Goal: Task Accomplishment & Management: Complete application form

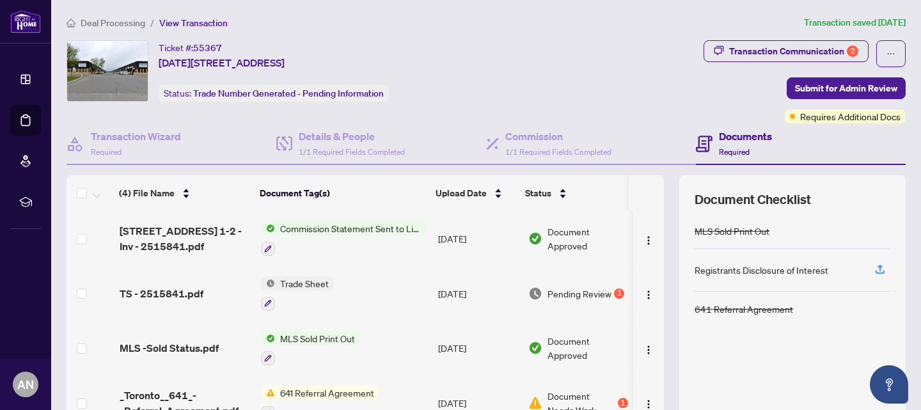
scroll to position [5, 0]
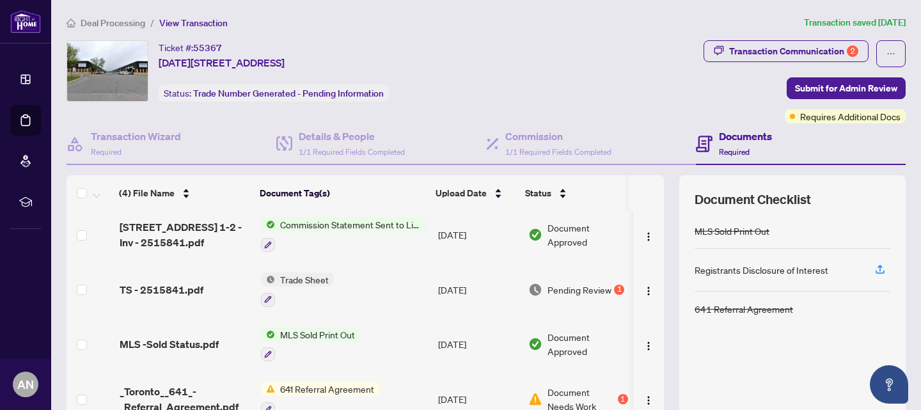
click at [285, 284] on div "Trade Sheet" at bounding box center [297, 289] width 73 height 35
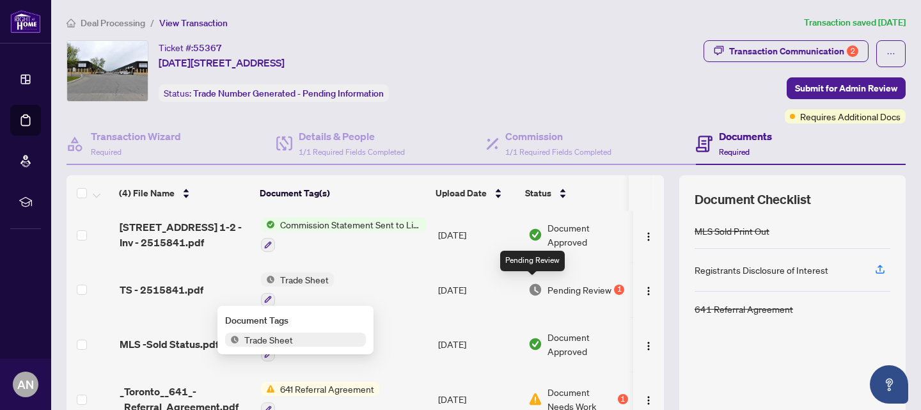
click at [536, 283] on img at bounding box center [535, 290] width 14 height 14
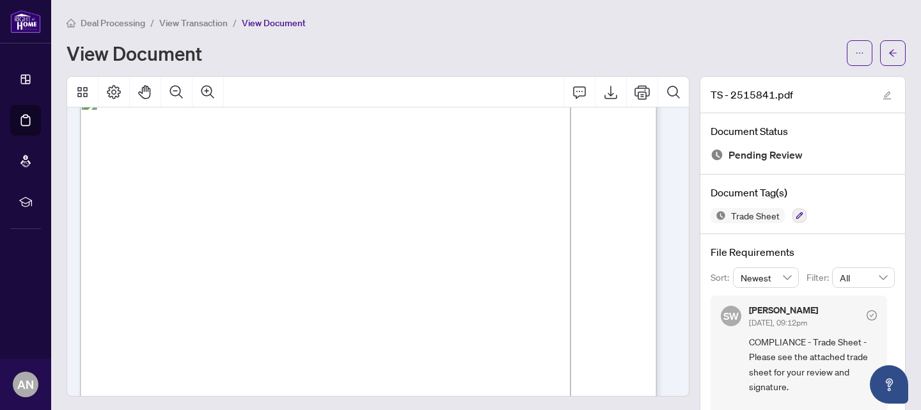
scroll to position [27, 0]
click at [597, 99] on button "Export" at bounding box center [610, 92] width 31 height 31
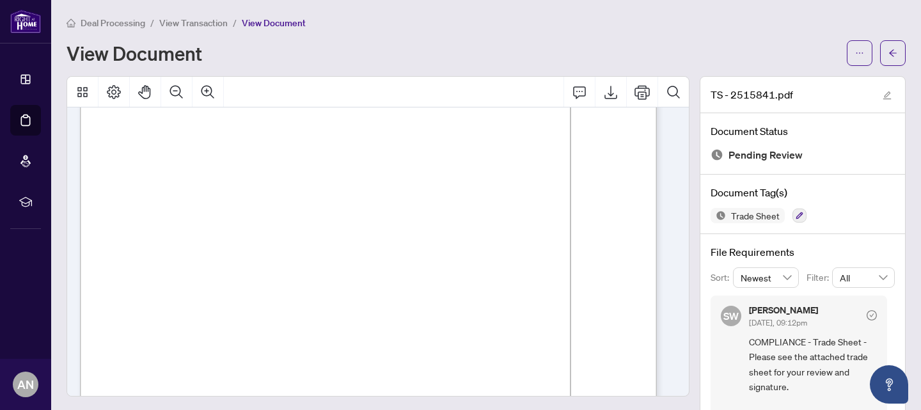
click at [201, 18] on span "View Transaction" at bounding box center [193, 23] width 68 height 12
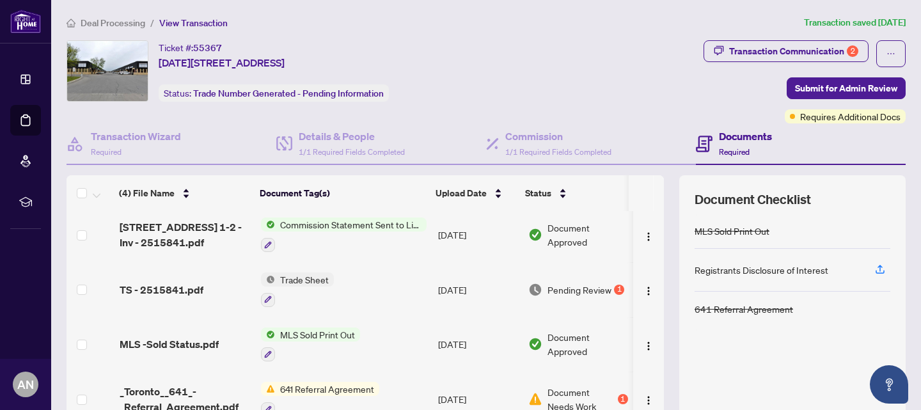
scroll to position [125, 0]
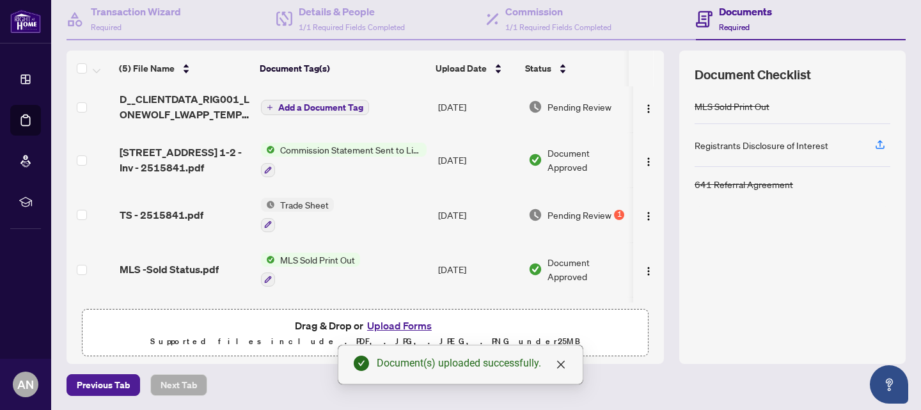
click at [339, 104] on span "Add a Document Tag" at bounding box center [320, 107] width 85 height 9
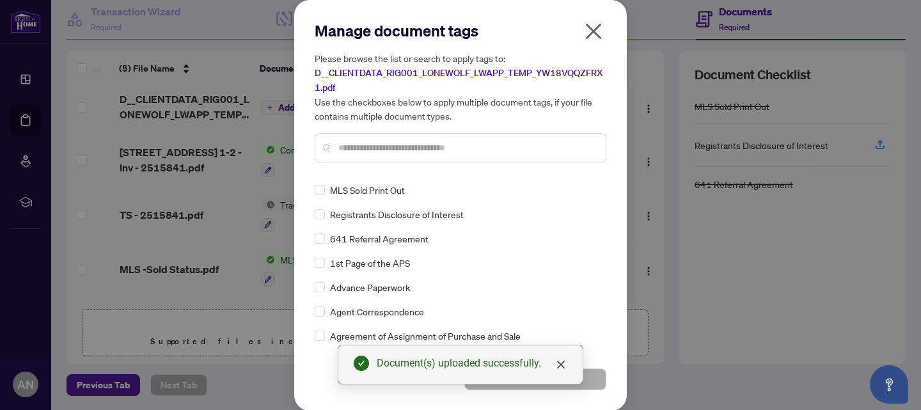
click at [362, 176] on div "Manage document tags Please browse the list or search to apply tags to: D__CLIE…" at bounding box center [461, 205] width 292 height 370
click at [366, 155] on div at bounding box center [461, 147] width 292 height 29
click at [373, 145] on input "text" at bounding box center [466, 148] width 257 height 14
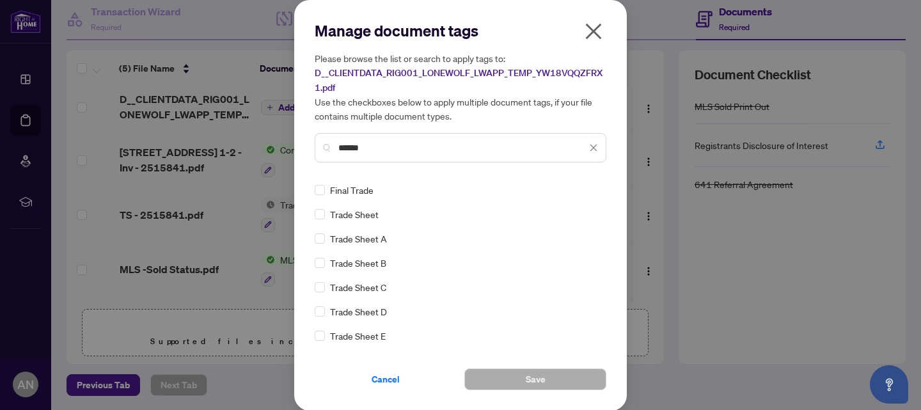
type input "*****"
click at [345, 217] on span "Trade Sheet" at bounding box center [354, 214] width 49 height 14
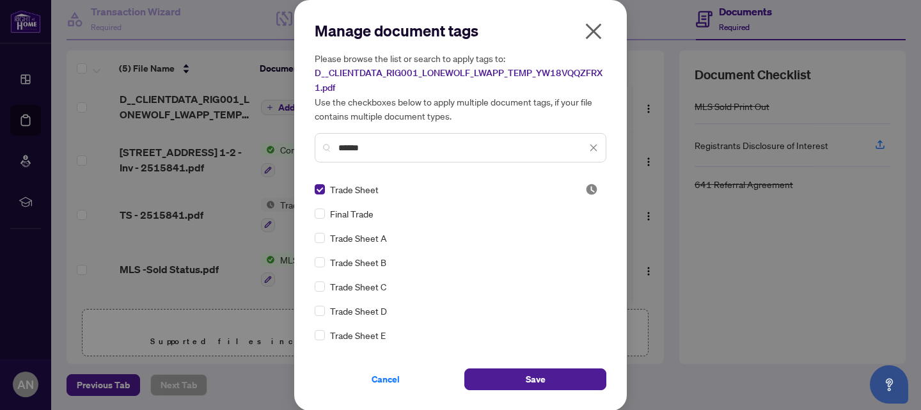
scroll to position [24, 0]
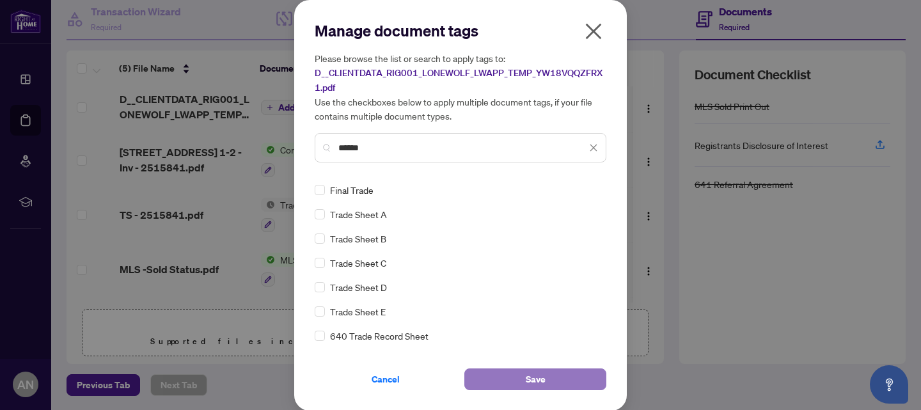
click at [529, 382] on span "Save" at bounding box center [536, 379] width 20 height 20
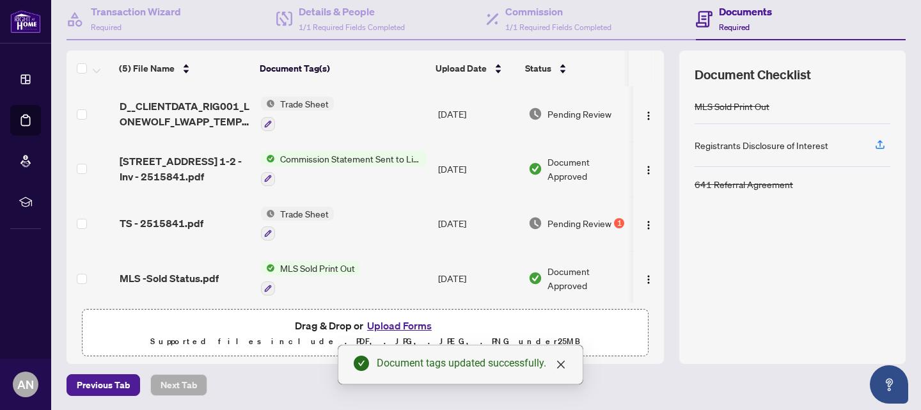
scroll to position [0, 0]
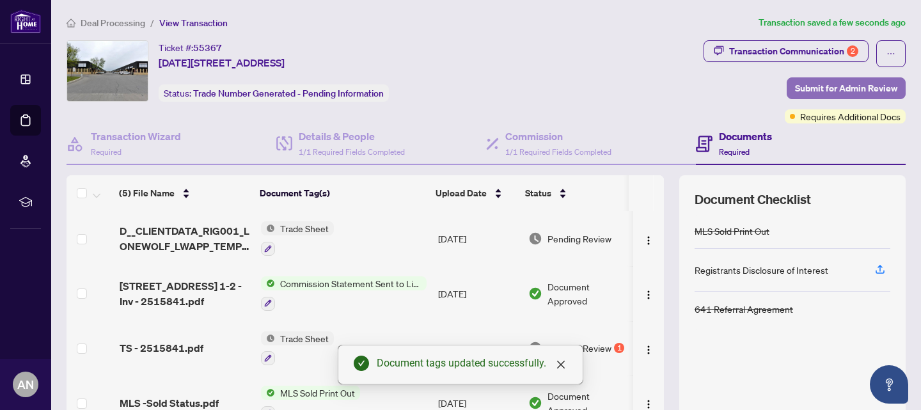
click at [814, 91] on span "Submit for Admin Review" at bounding box center [846, 88] width 102 height 20
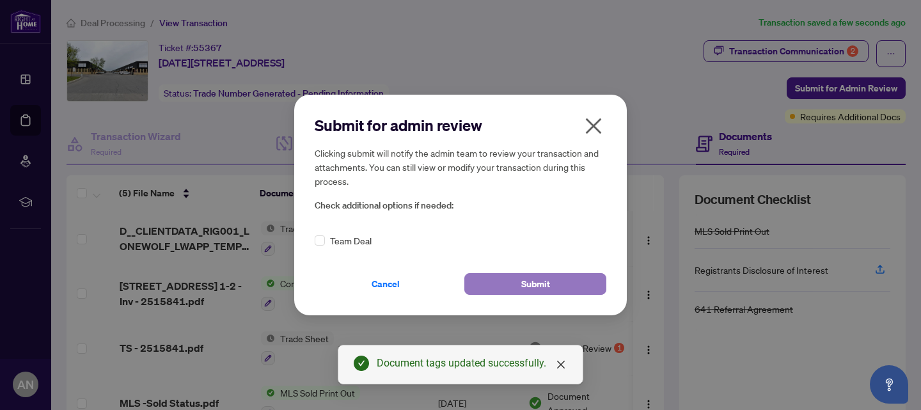
click at [543, 278] on span "Submit" at bounding box center [535, 284] width 29 height 20
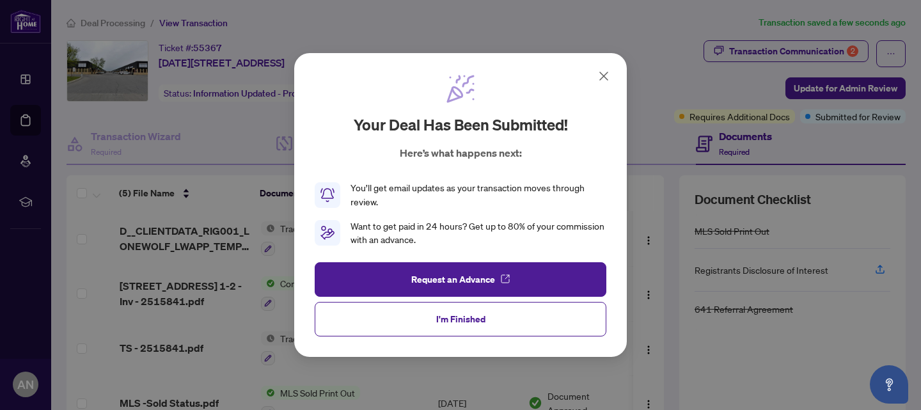
click at [606, 67] on div "Your deal has been submitted! Here’s what happens next: You’ll get email update…" at bounding box center [460, 205] width 332 height 304
click at [600, 79] on icon at bounding box center [604, 76] width 8 height 8
